Goal: Use online tool/utility: Utilize a website feature to perform a specific function

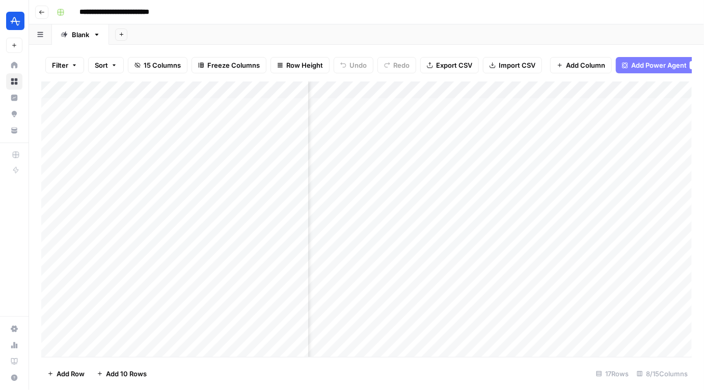
scroll to position [0, 368]
click at [585, 296] on div "Add Column" at bounding box center [366, 220] width 651 height 276
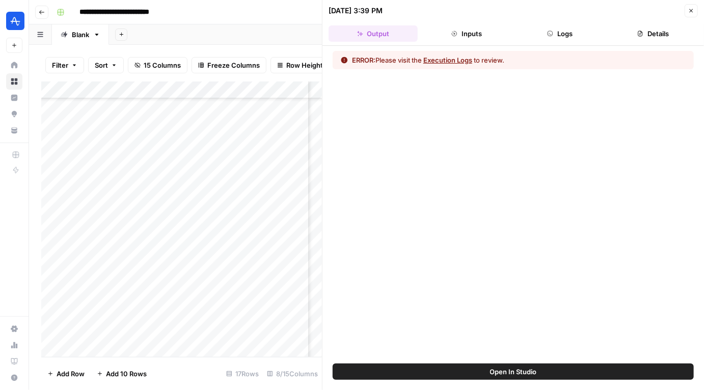
click at [472, 372] on button "Open In Studio" at bounding box center [513, 372] width 361 height 16
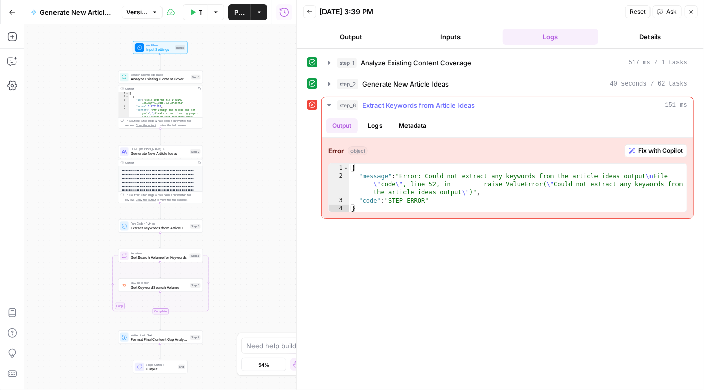
click at [640, 149] on span "Fix with Copilot" at bounding box center [661, 150] width 44 height 9
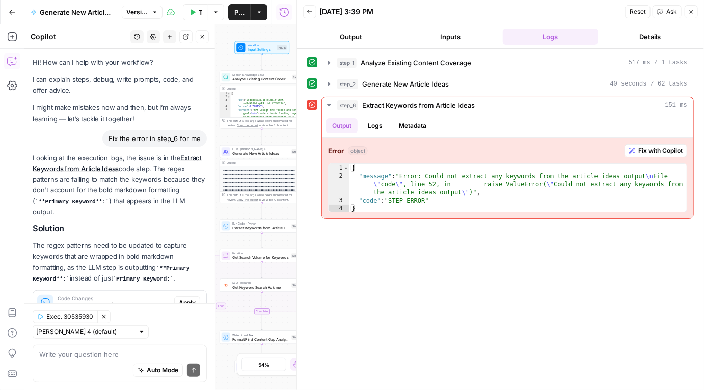
scroll to position [20, 0]
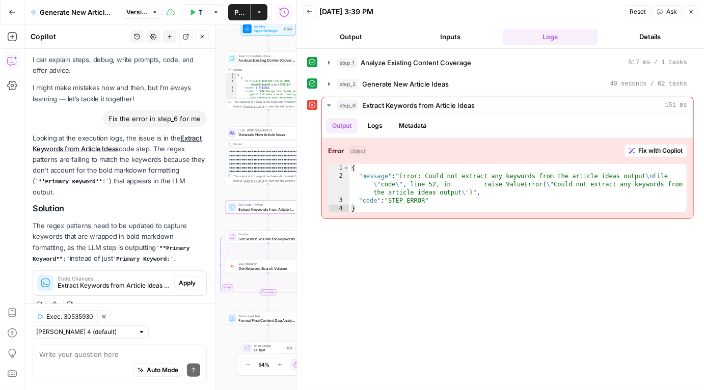
click at [196, 282] on button "Apply" at bounding box center [187, 283] width 26 height 13
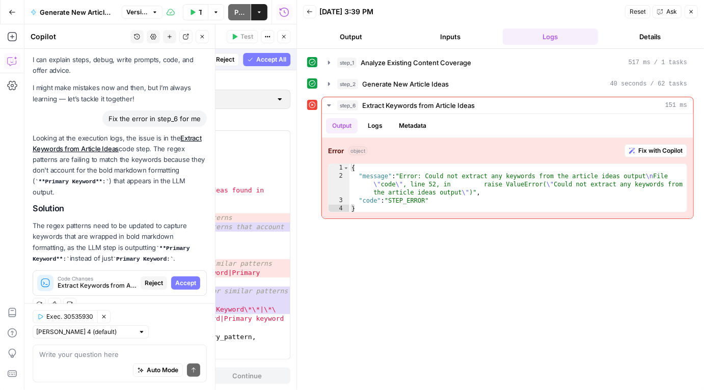
click at [187, 284] on span "Accept" at bounding box center [185, 283] width 21 height 9
